Goal: Information Seeking & Learning: Learn about a topic

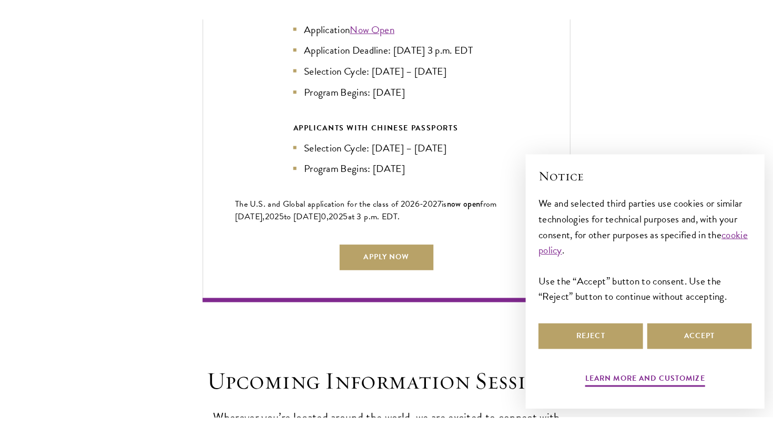
scroll to position [2464, 0]
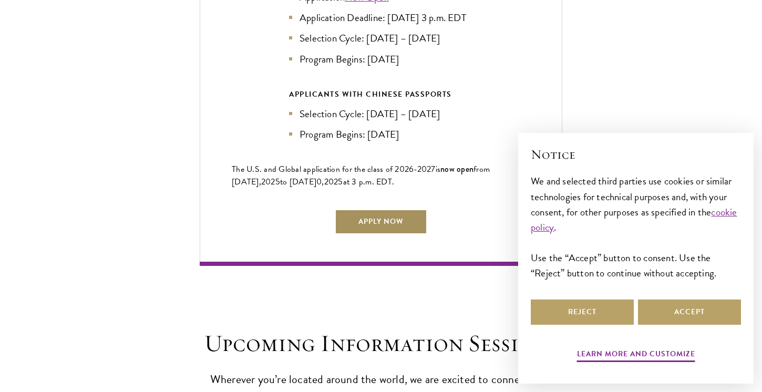
click at [389, 217] on link "Apply Now" at bounding box center [381, 221] width 93 height 25
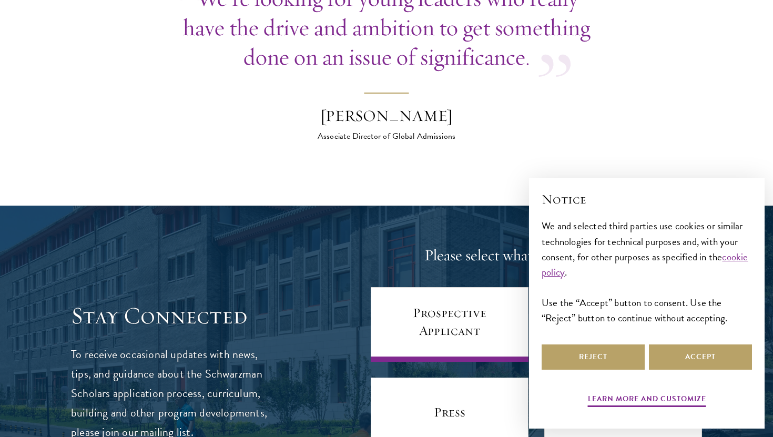
scroll to position [4134, 0]
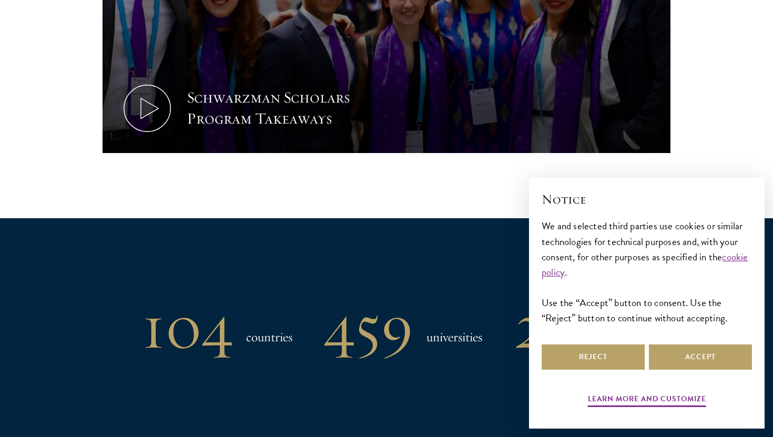
scroll to position [677, 0]
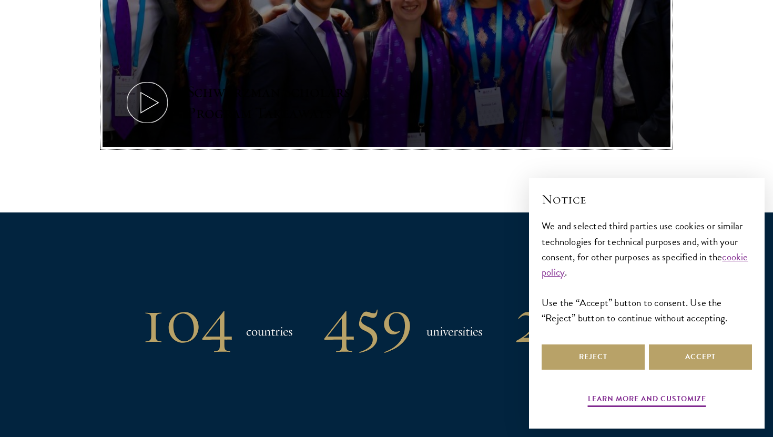
click at [153, 100] on icon at bounding box center [147, 102] width 47 height 47
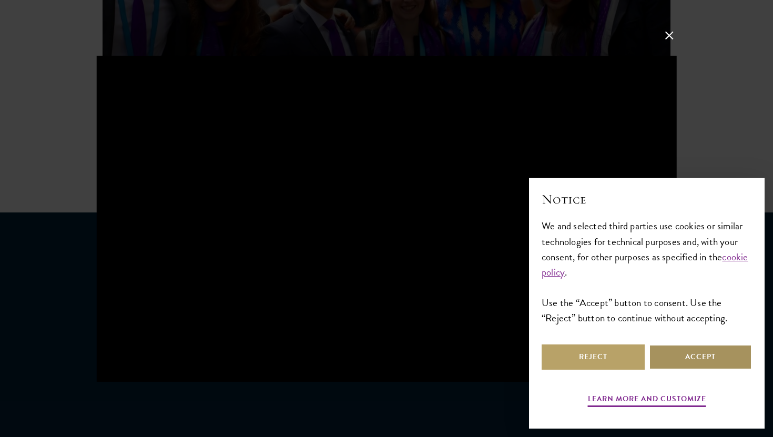
click at [703, 363] on button "Accept" at bounding box center [700, 356] width 103 height 25
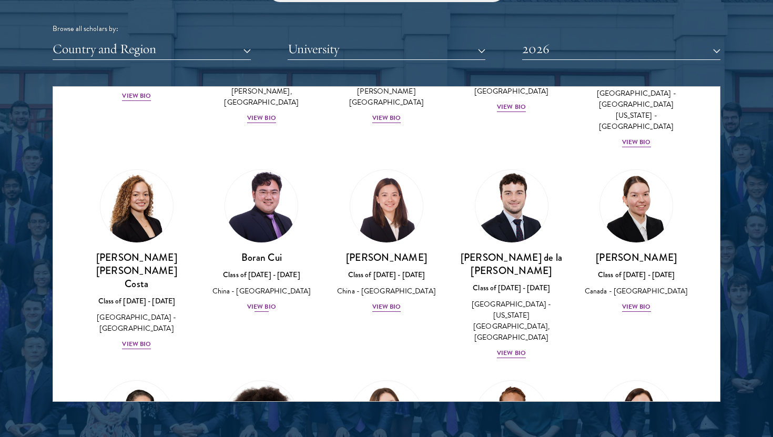
scroll to position [1245, 0]
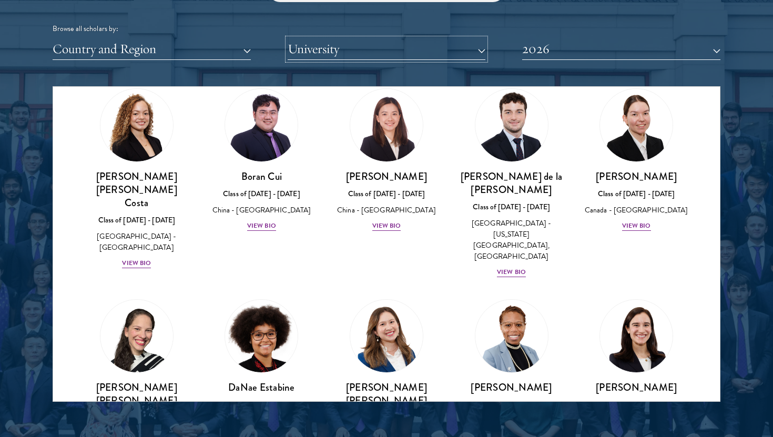
click at [391, 51] on button "University" at bounding box center [387, 49] width 198 height 22
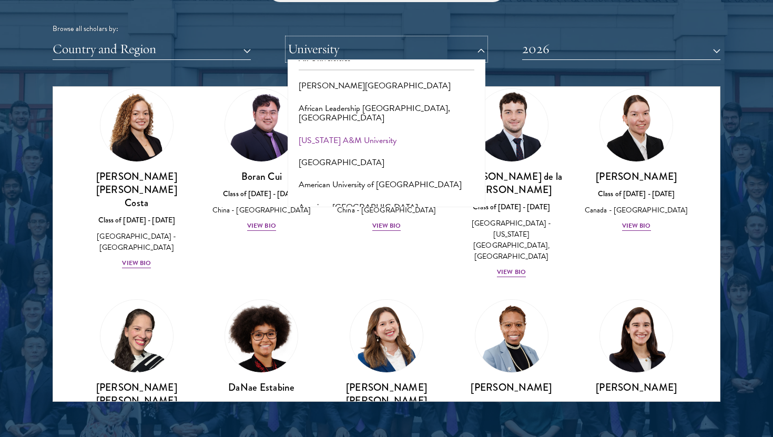
scroll to position [0, 0]
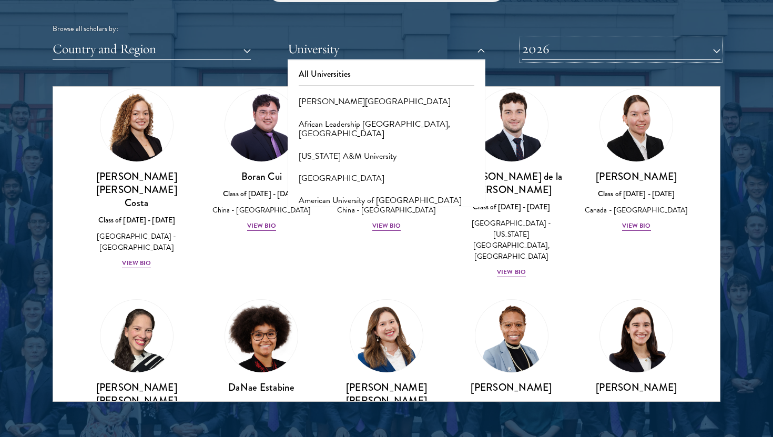
click at [547, 46] on button "2026" at bounding box center [621, 49] width 198 height 22
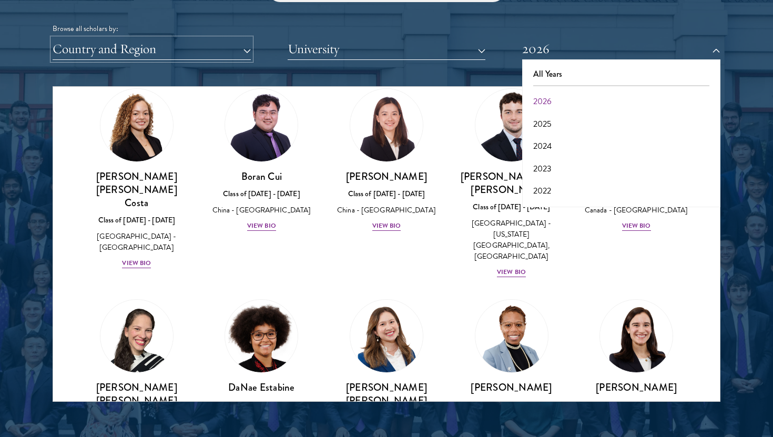
click at [166, 56] on button "Country and Region" at bounding box center [152, 49] width 198 height 22
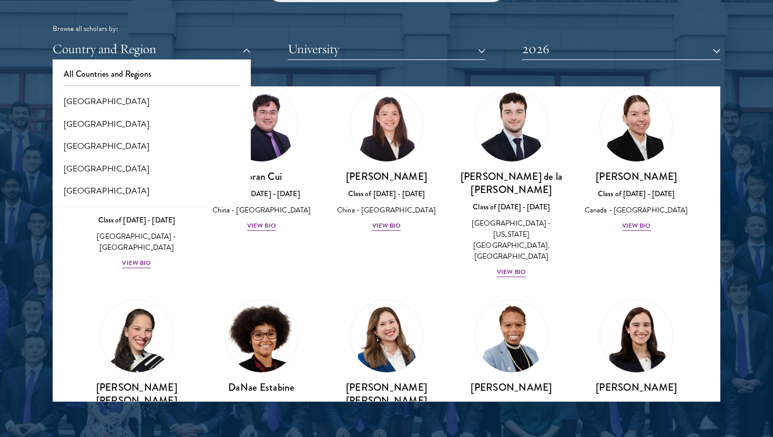
click at [313, 25] on div "Browse all scholars by:" at bounding box center [387, 28] width 668 height 11
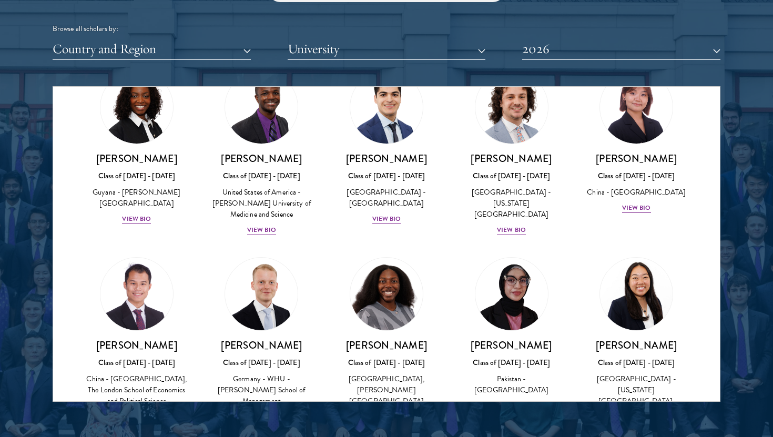
scroll to position [1928, 0]
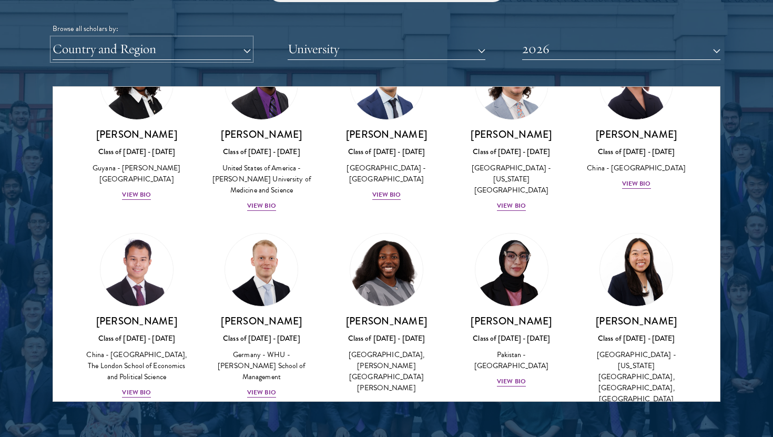
click at [185, 48] on button "Country and Region" at bounding box center [152, 49] width 198 height 22
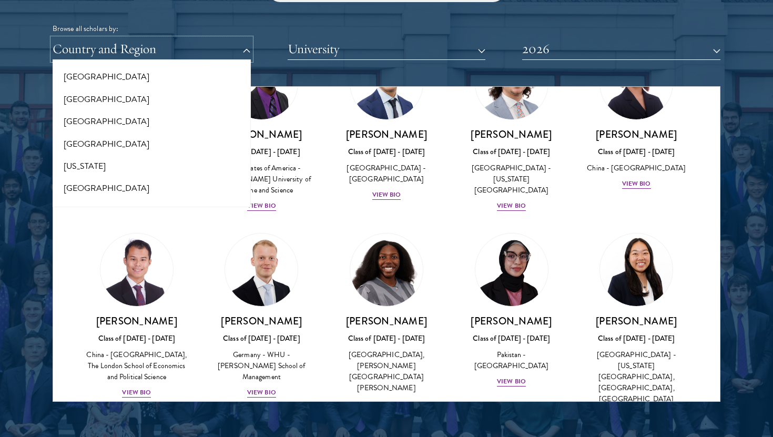
scroll to position [540, 0]
click at [99, 118] on button "[GEOGRAPHIC_DATA]" at bounding box center [152, 119] width 192 height 22
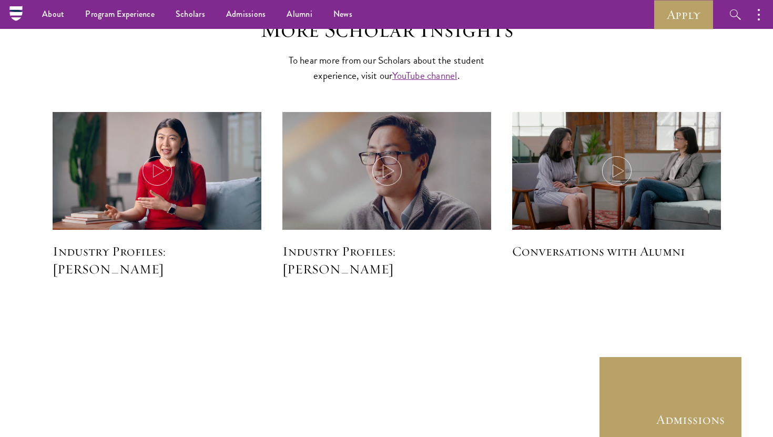
scroll to position [2567, 0]
